Goal: Information Seeking & Learning: Find contact information

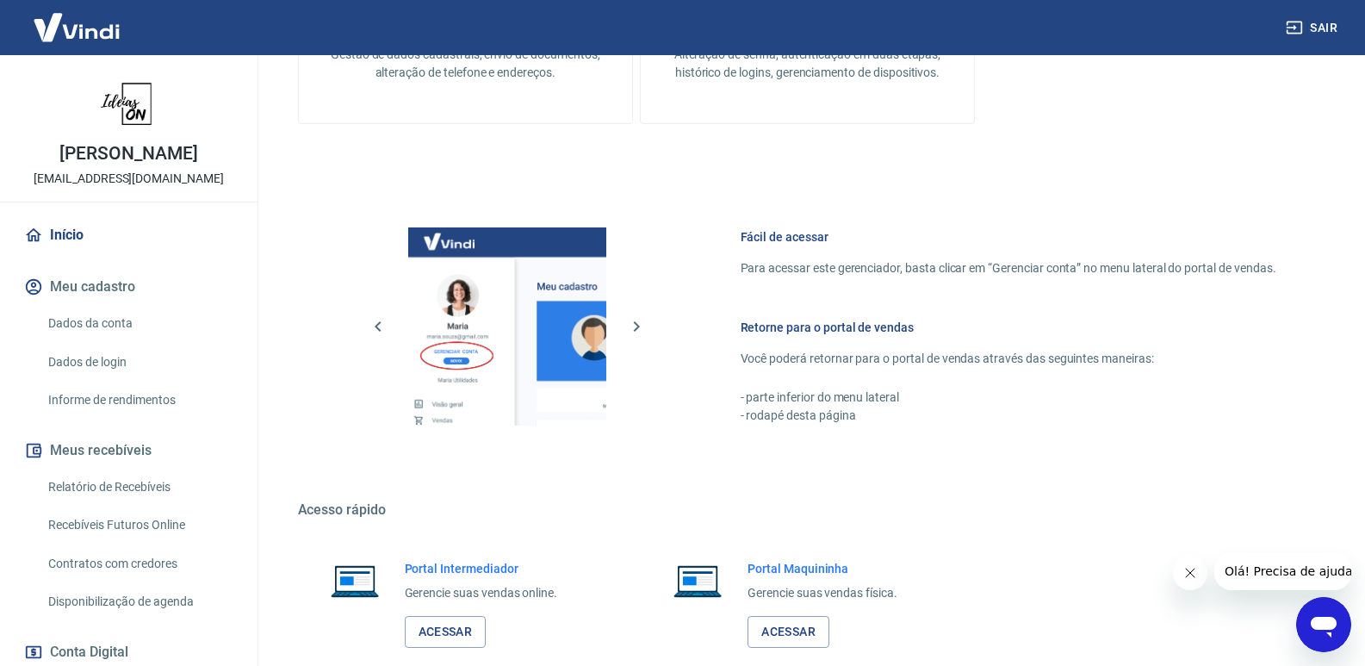
scroll to position [811, 0]
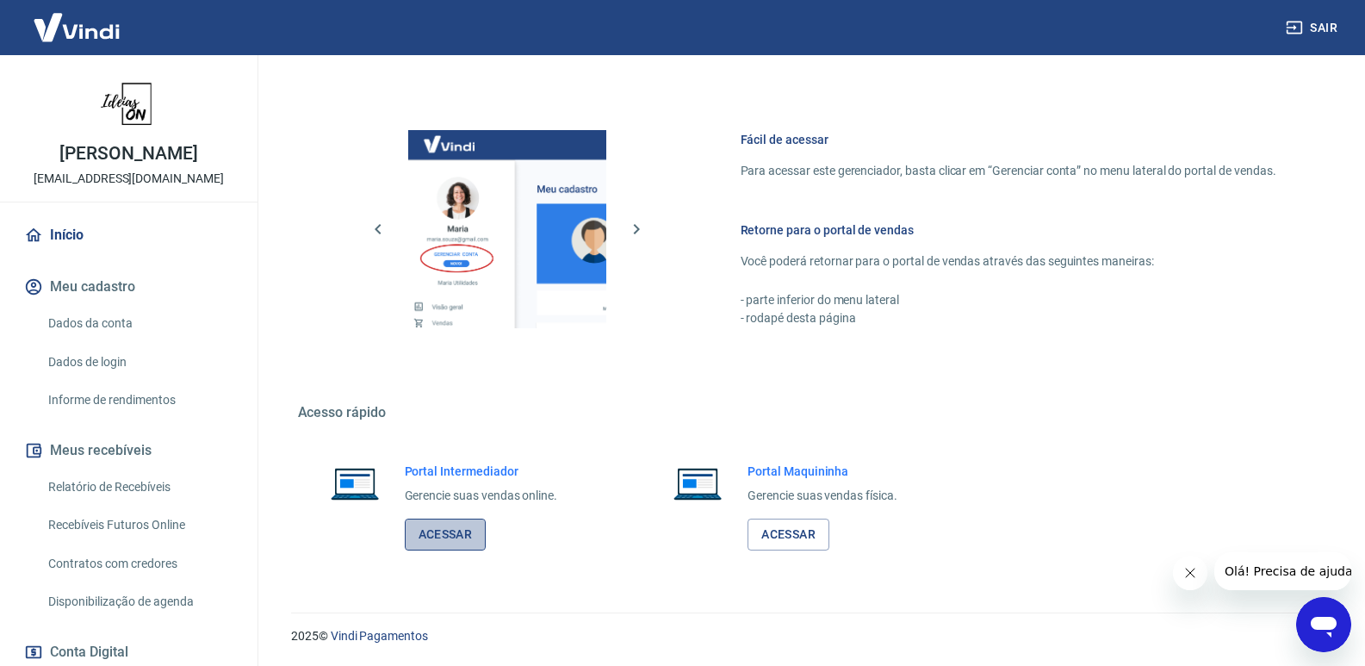
click at [463, 530] on link "Acessar" at bounding box center [446, 534] width 82 height 32
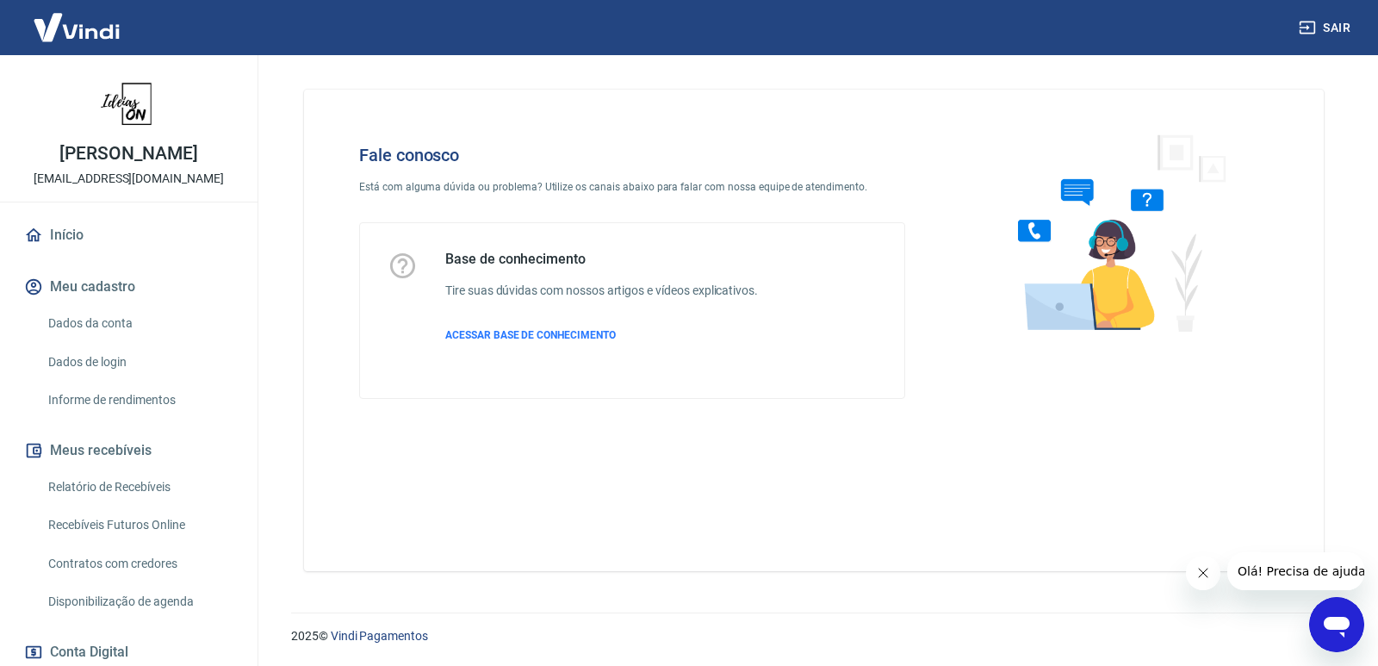
click at [767, 331] on div "Base de conhecimento Tire suas dúvidas com nossos artigos e vídeos explicativos…" at bounding box center [632, 311] width 489 height 120
click at [546, 331] on span "ACESSAR BASE DE CONHECIMENTO" at bounding box center [530, 335] width 171 height 12
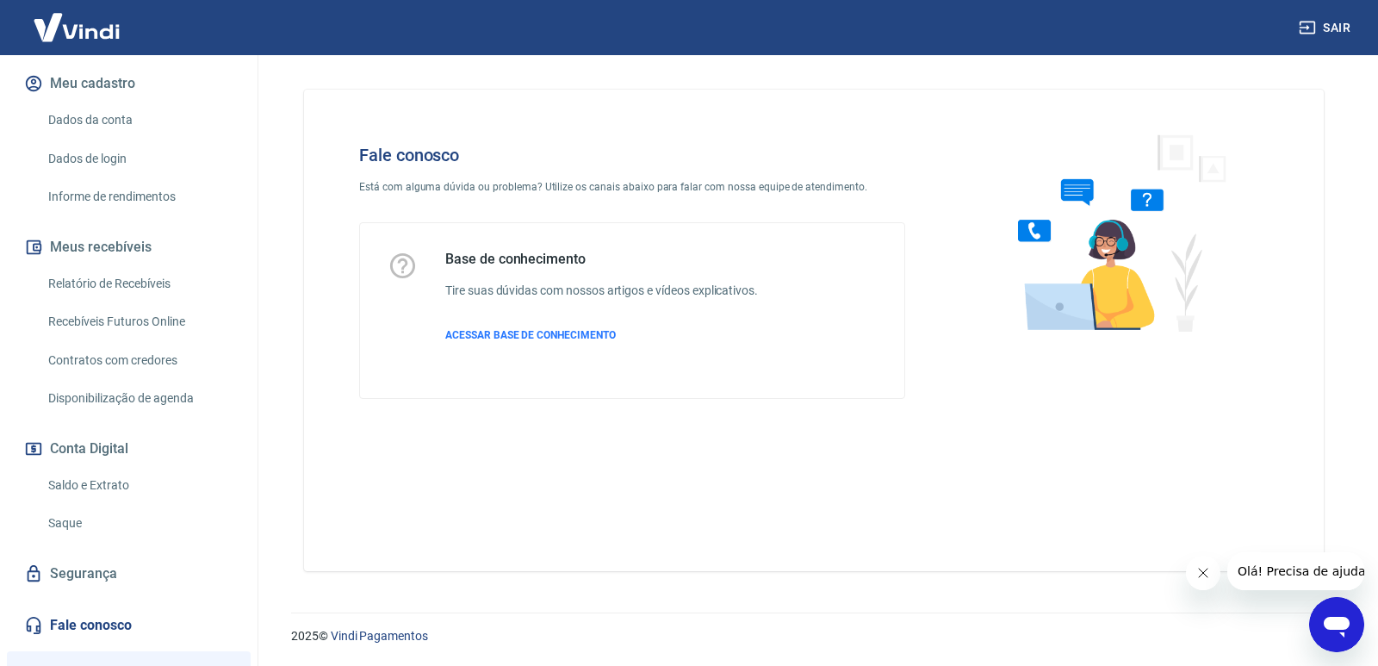
scroll to position [390, 0]
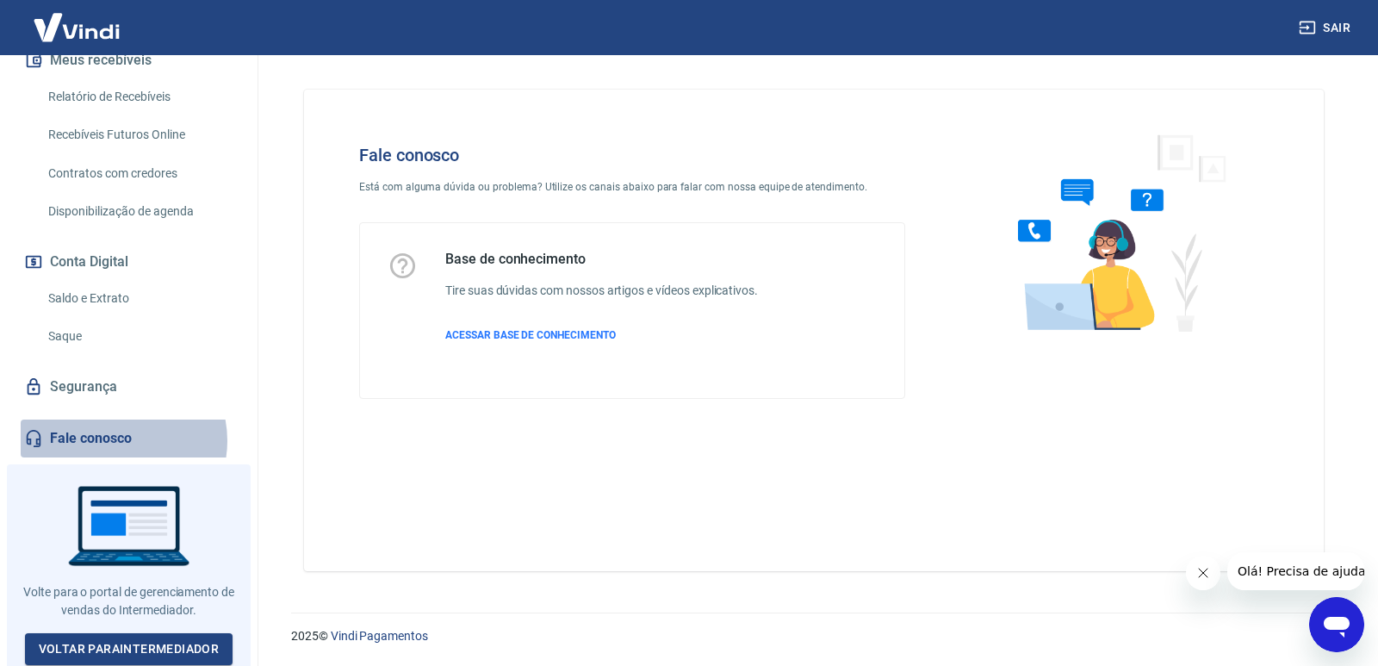
click at [114, 439] on link "Fale conosco" at bounding box center [129, 438] width 216 height 38
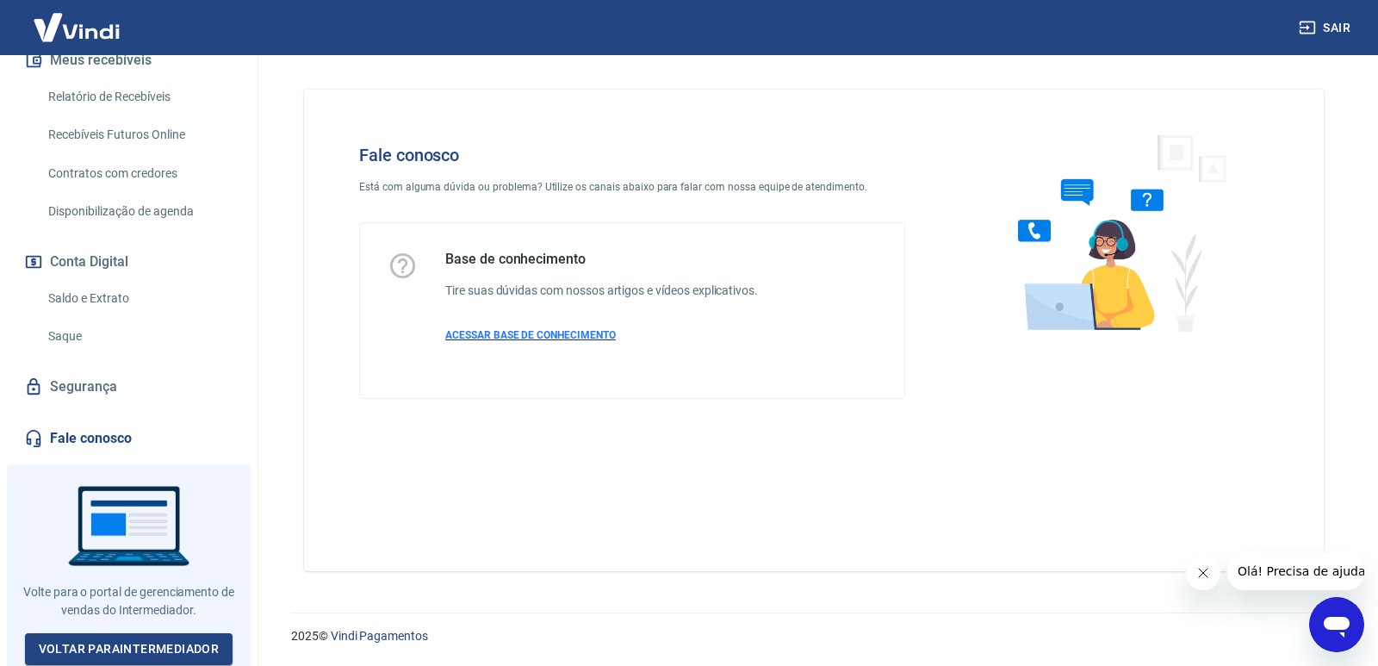
click at [489, 338] on span "ACESSAR BASE DE CONHECIMENTO" at bounding box center [530, 335] width 171 height 12
